Goal: Task Accomplishment & Management: Use online tool/utility

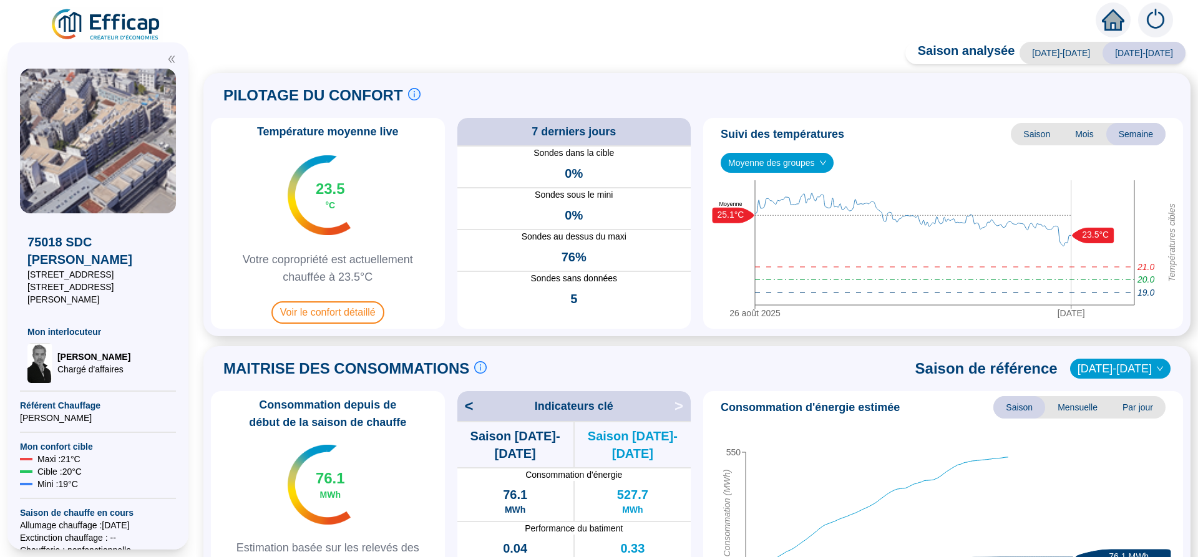
click at [605, 62] on div "Saison analysée [DATE]-[DATE] [DATE]-[DATE] PILOTAGE DU CONFORT Le pilotage du …" at bounding box center [697, 302] width 1002 height 509
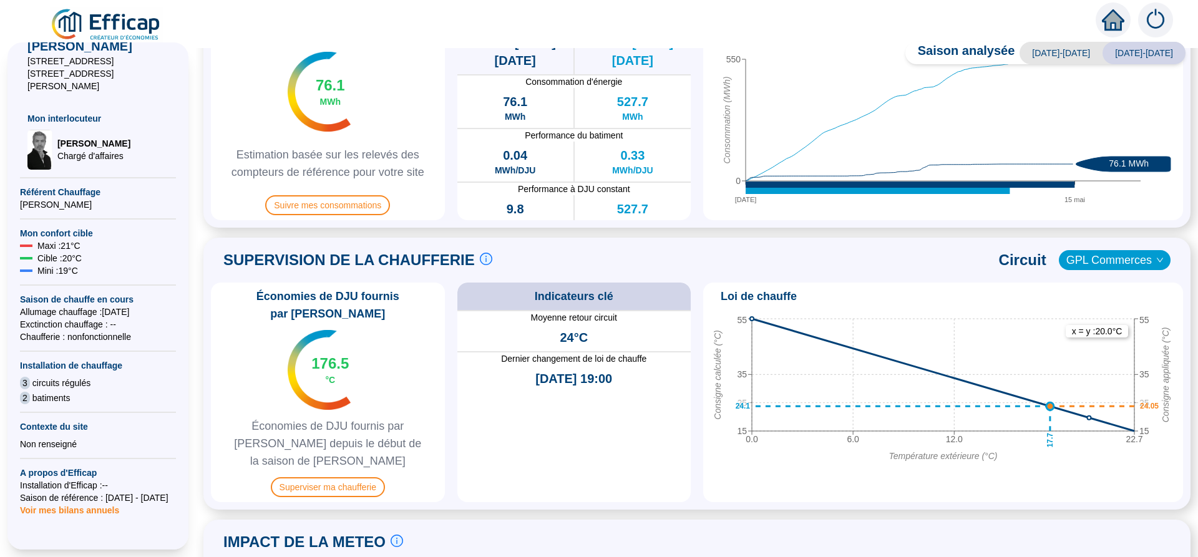
scroll to position [607, 0]
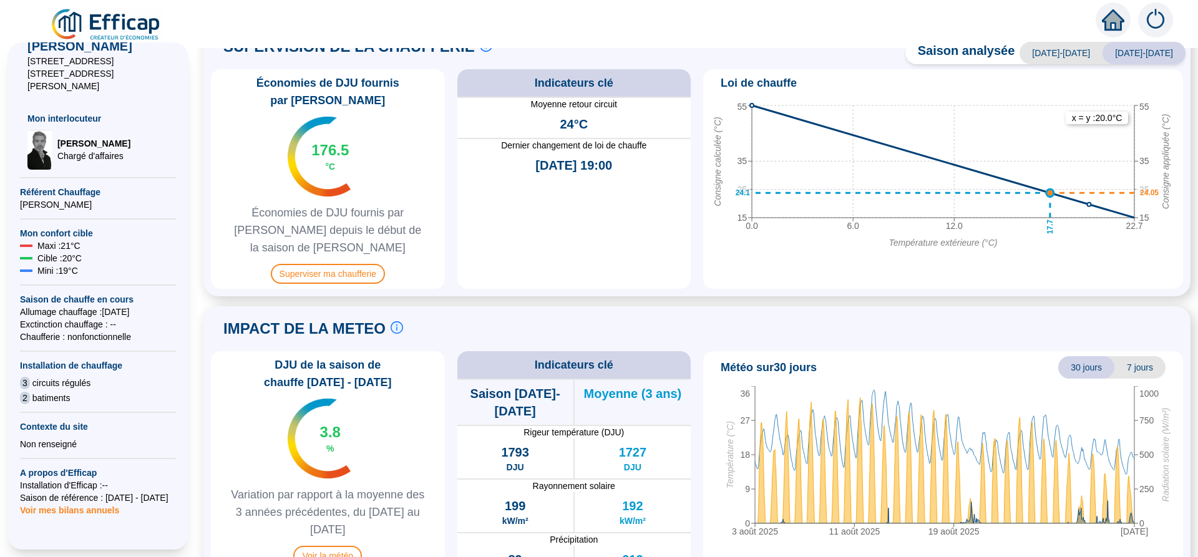
click at [43, 498] on span "Voir mes bilans annuels" at bounding box center [69, 506] width 99 height 17
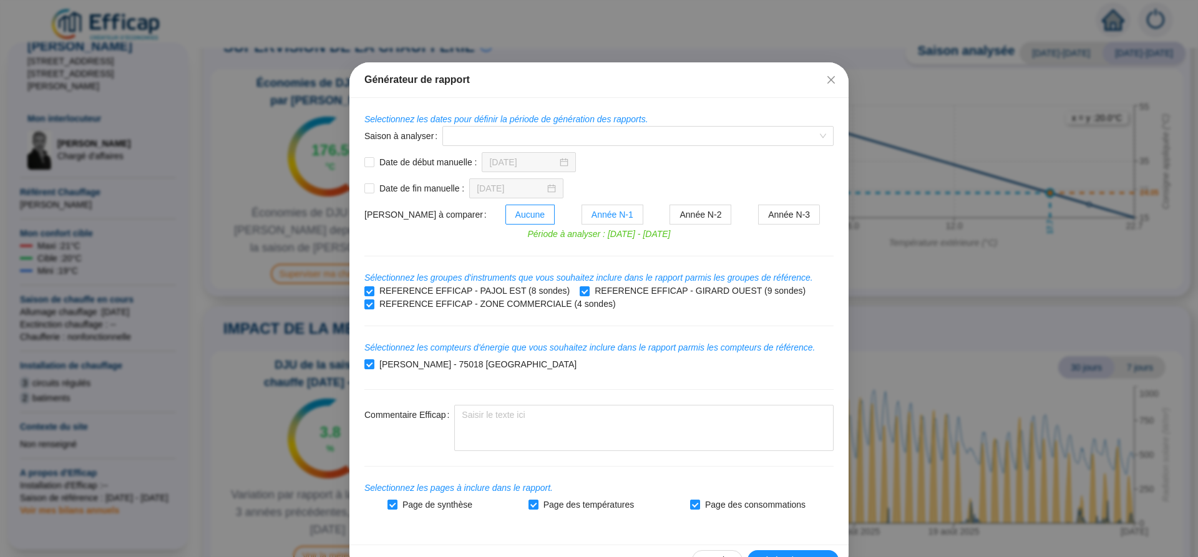
click at [592, 220] on span "Année N-1" at bounding box center [613, 215] width 42 height 10
click at [582, 218] on input "Année N-1" at bounding box center [582, 218] width 0 height 0
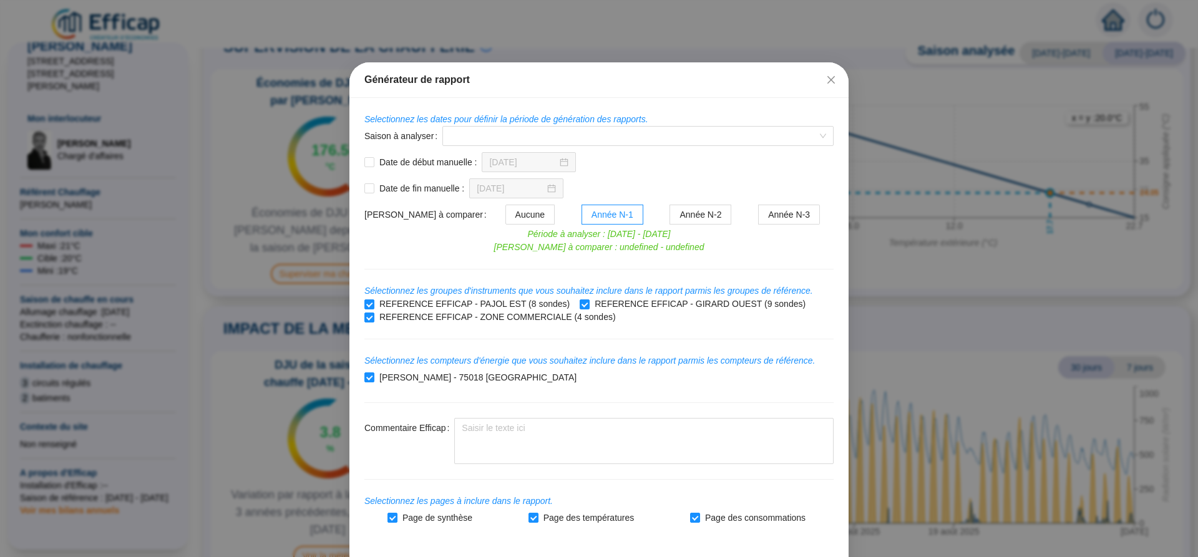
scroll to position [46, 0]
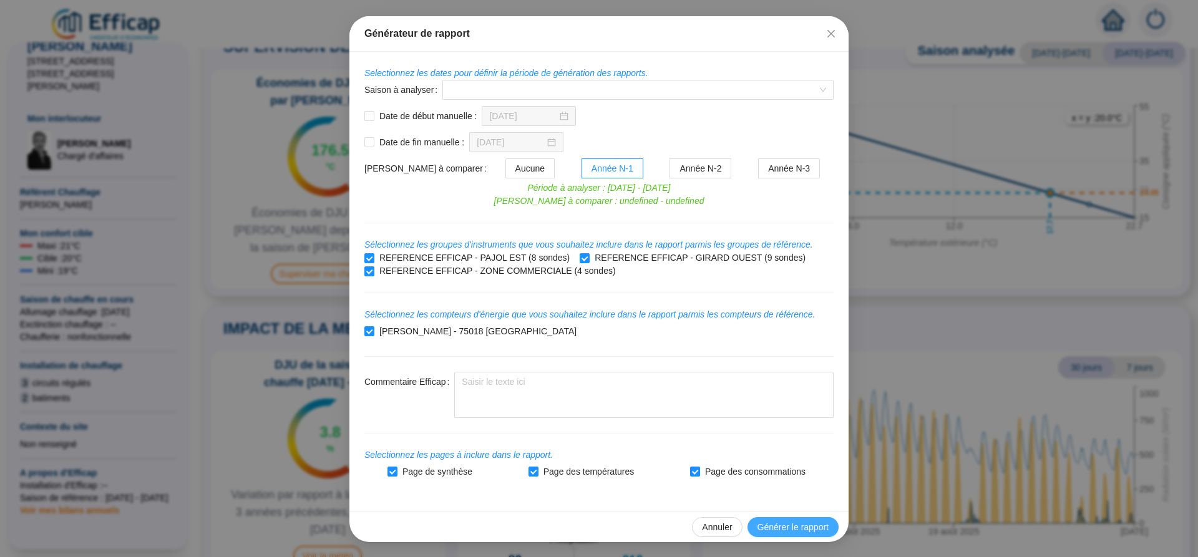
click at [806, 530] on span "Générer le rapport" at bounding box center [793, 527] width 71 height 13
click at [467, 90] on input "Saison à analyser" at bounding box center [632, 90] width 365 height 19
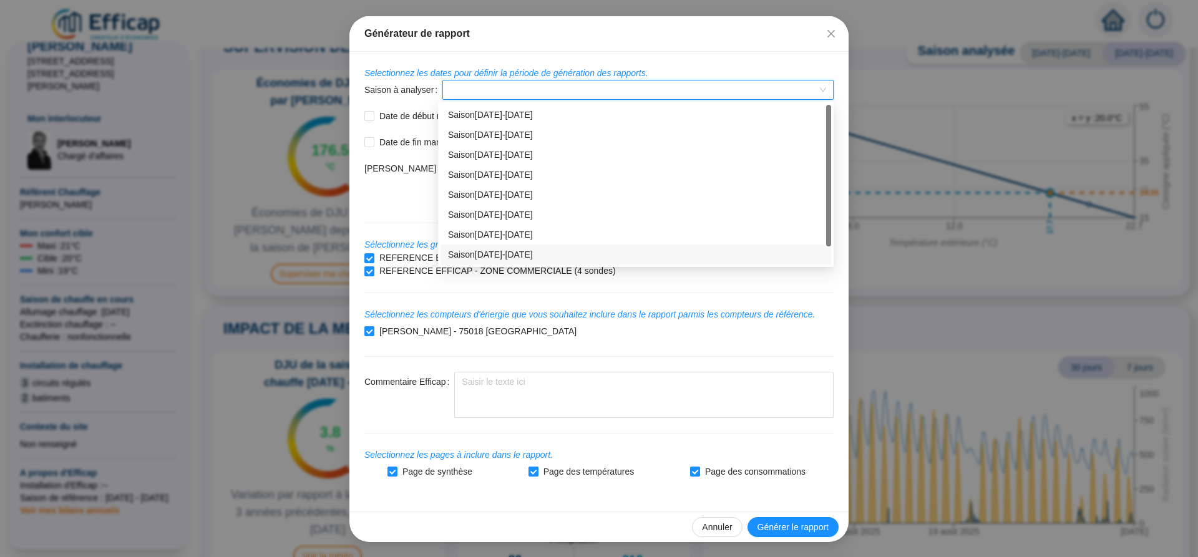
click at [508, 255] on div "Saison [DATE]-[DATE]" at bounding box center [636, 254] width 376 height 13
type input "[DATE]"
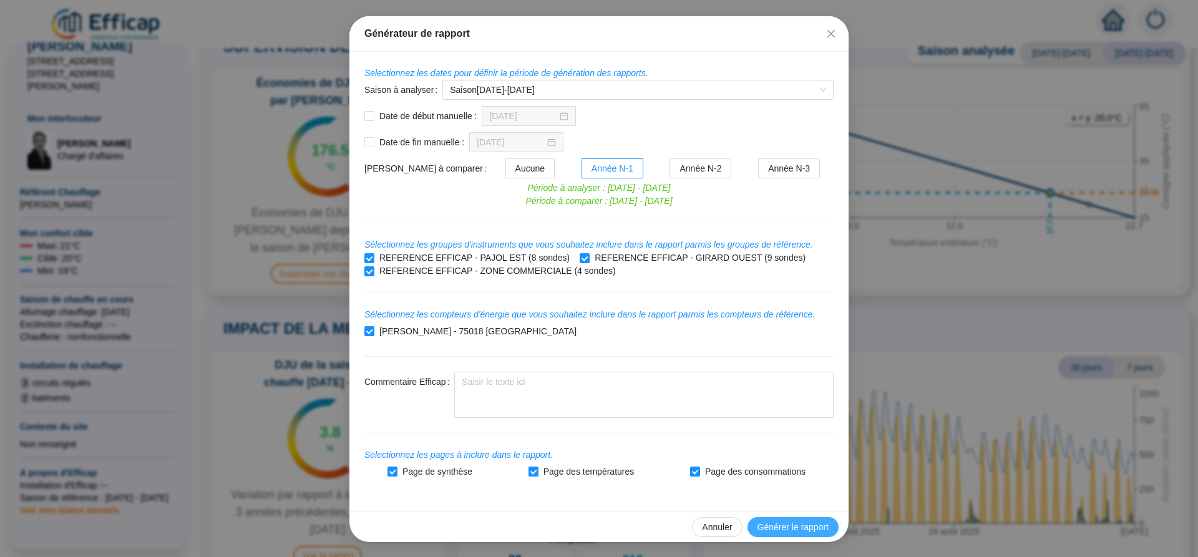
click at [809, 525] on span "Générer le rapport" at bounding box center [793, 527] width 71 height 13
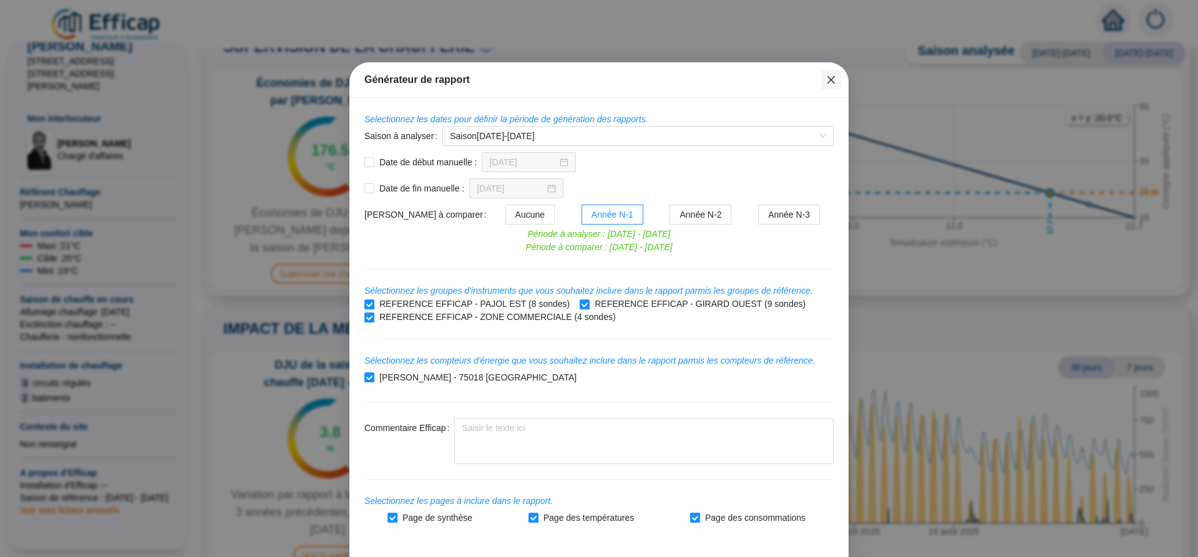
click at [831, 78] on icon "close" at bounding box center [831, 80] width 10 height 10
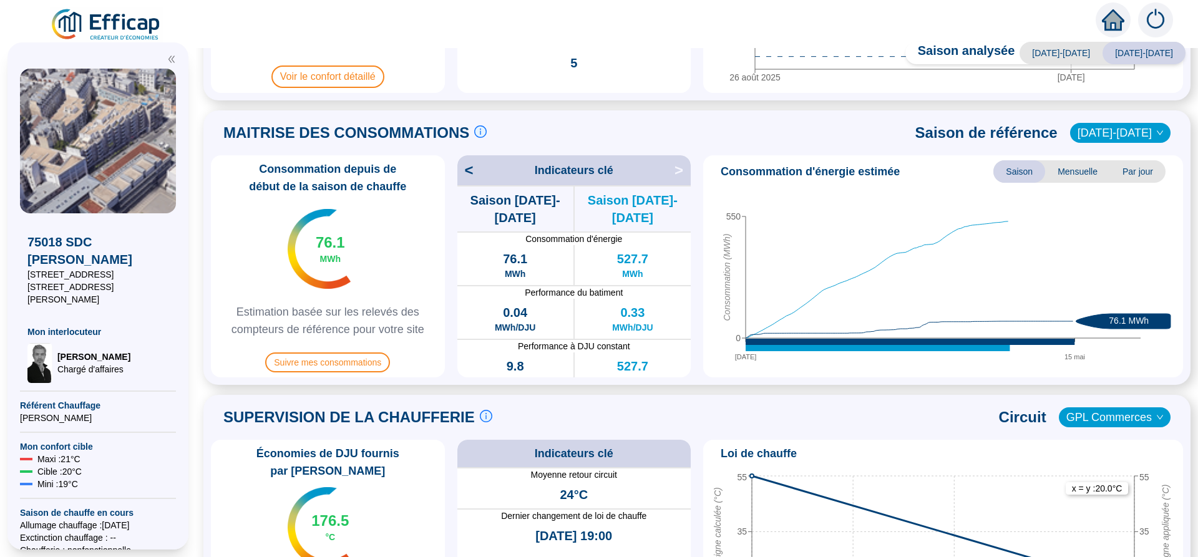
scroll to position [393, 0]
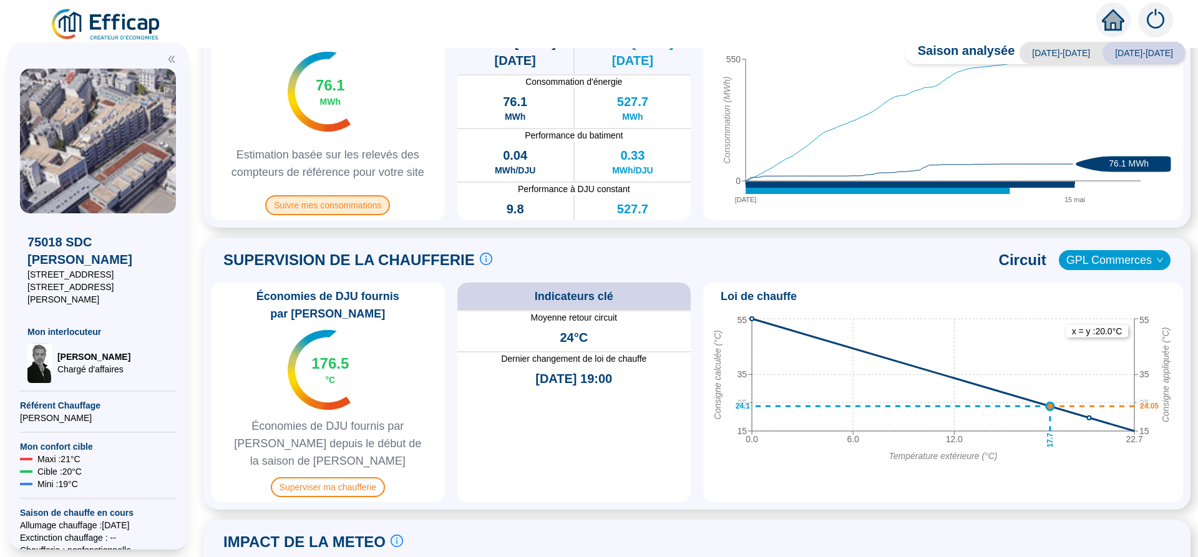
click at [338, 208] on span "Suivre mes consommations" at bounding box center [327, 205] width 125 height 20
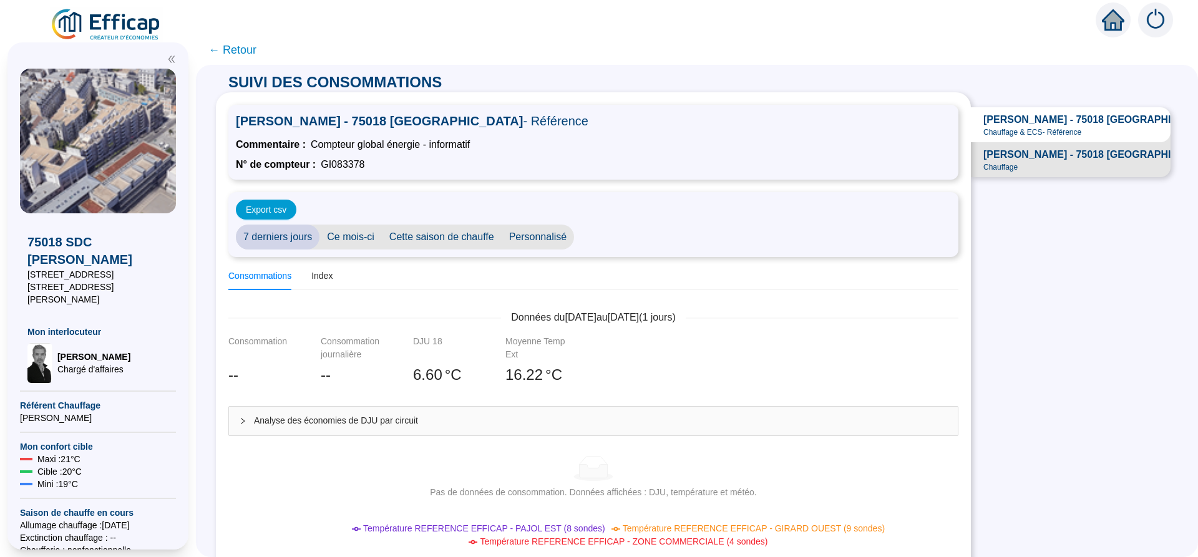
click at [343, 238] on span "Ce mois-ci" at bounding box center [351, 237] width 62 height 25
click at [427, 235] on span "Cette saison de chauffe" at bounding box center [442, 237] width 120 height 25
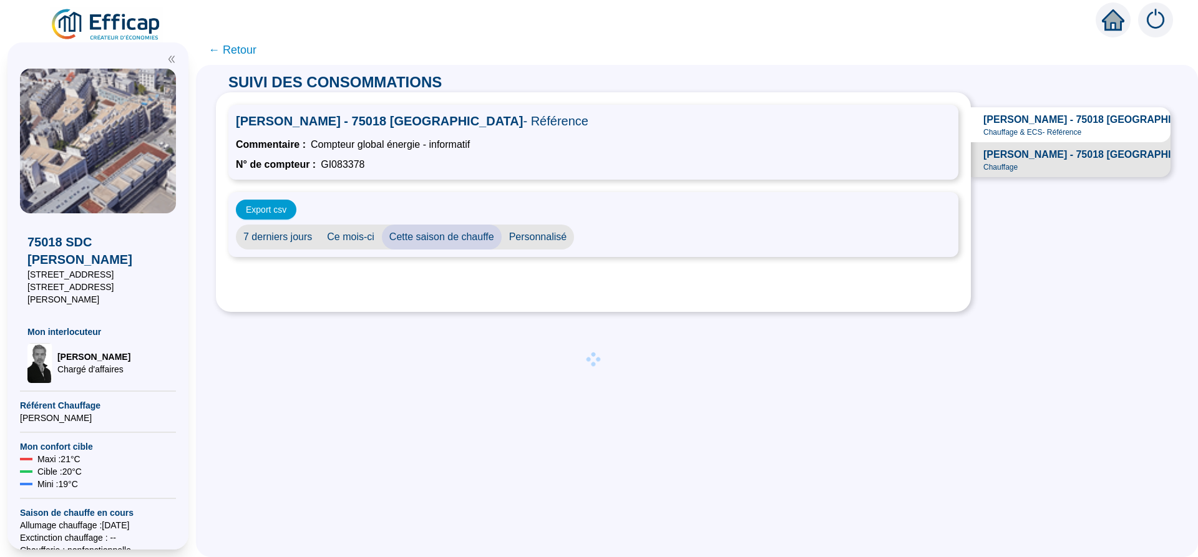
click at [531, 235] on span "Personnalisé" at bounding box center [538, 237] width 73 height 25
click at [625, 238] on input "[DATE]" at bounding box center [616, 237] width 68 height 13
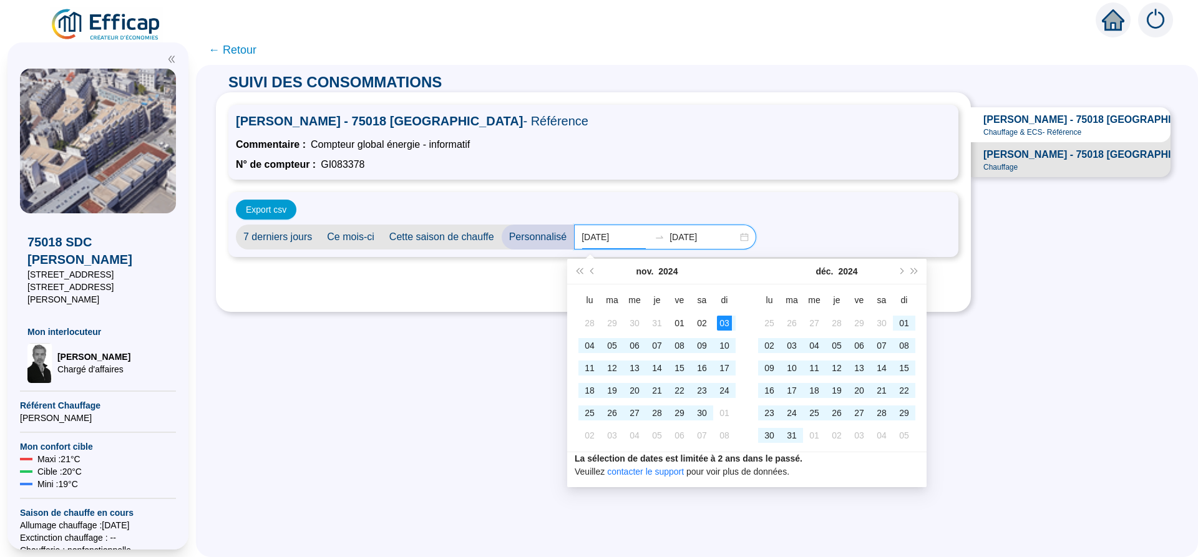
click at [591, 235] on input "[DATE]" at bounding box center [616, 237] width 68 height 13
drag, startPoint x: 592, startPoint y: 237, endPoint x: 617, endPoint y: 234, distance: 25.7
click at [607, 240] on input "[DATE]" at bounding box center [616, 237] width 68 height 13
drag, startPoint x: 627, startPoint y: 237, endPoint x: 588, endPoint y: 237, distance: 39.3
click at [588, 237] on input "[DATE]" at bounding box center [616, 237] width 68 height 13
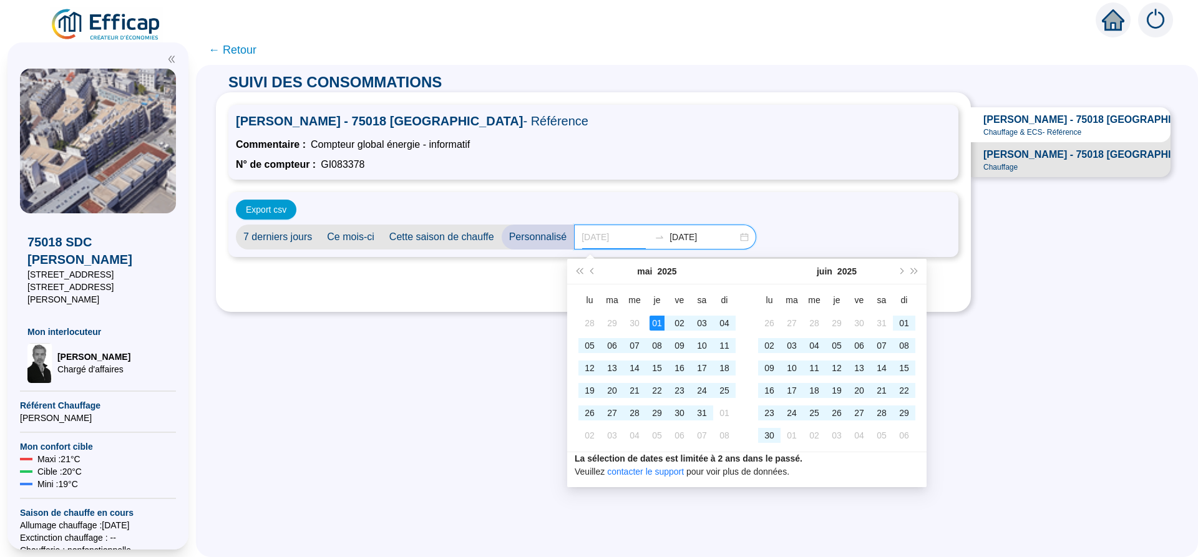
type input "[DATE]"
click at [654, 323] on div "01" at bounding box center [657, 323] width 15 height 15
type input "[DATE]"
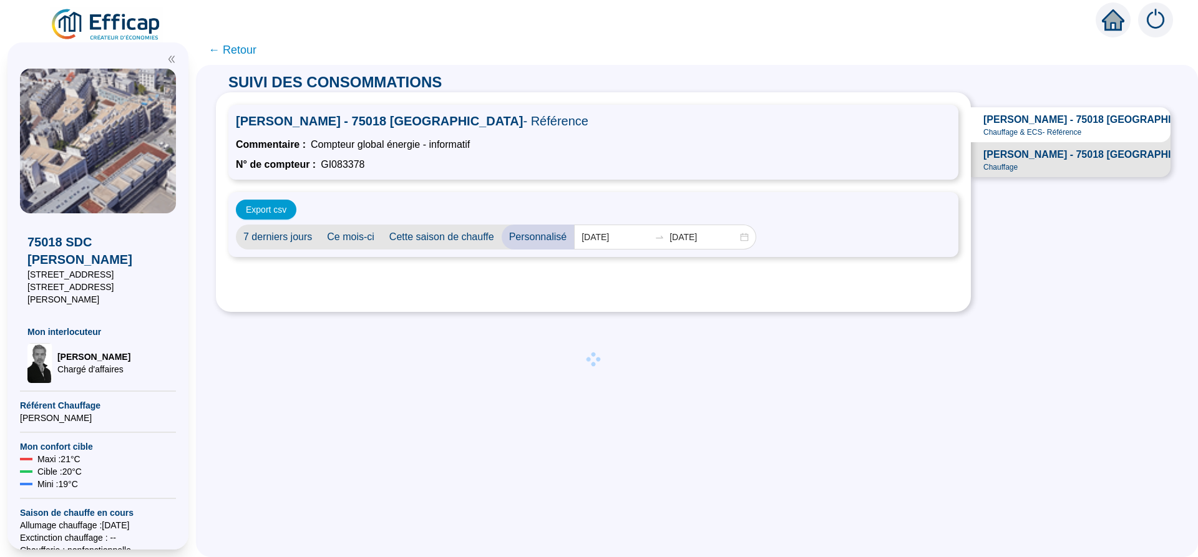
click at [462, 343] on div at bounding box center [593, 359] width 730 height 195
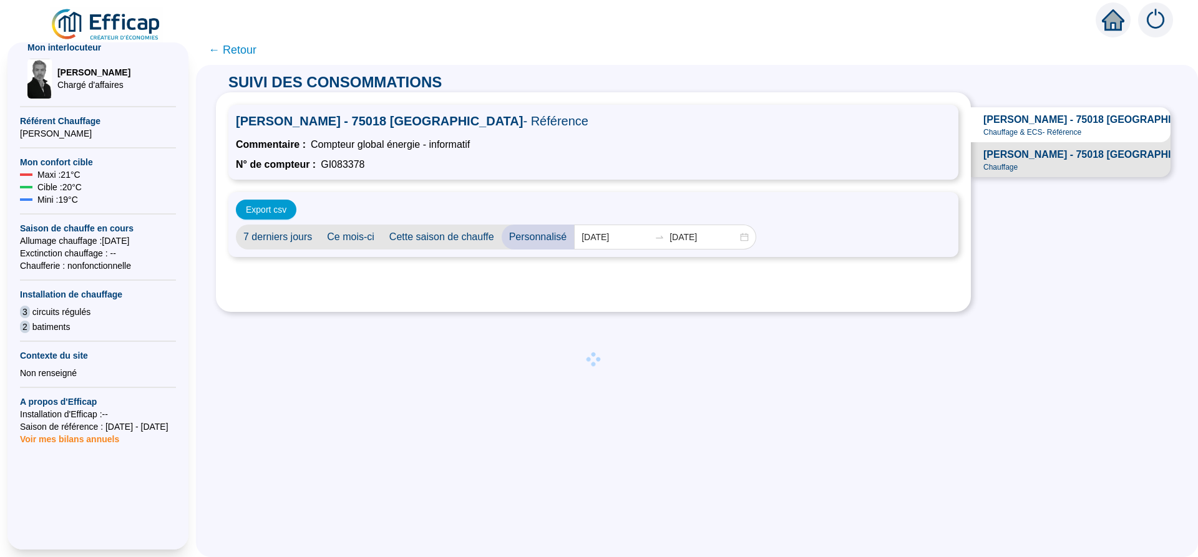
click at [602, 363] on span at bounding box center [593, 359] width 17 height 17
